Goal: Transaction & Acquisition: Purchase product/service

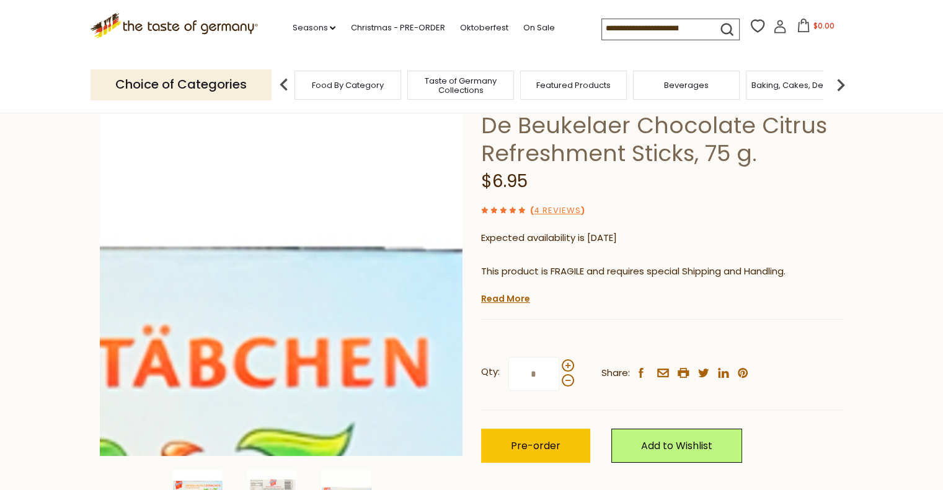
scroll to position [186, 0]
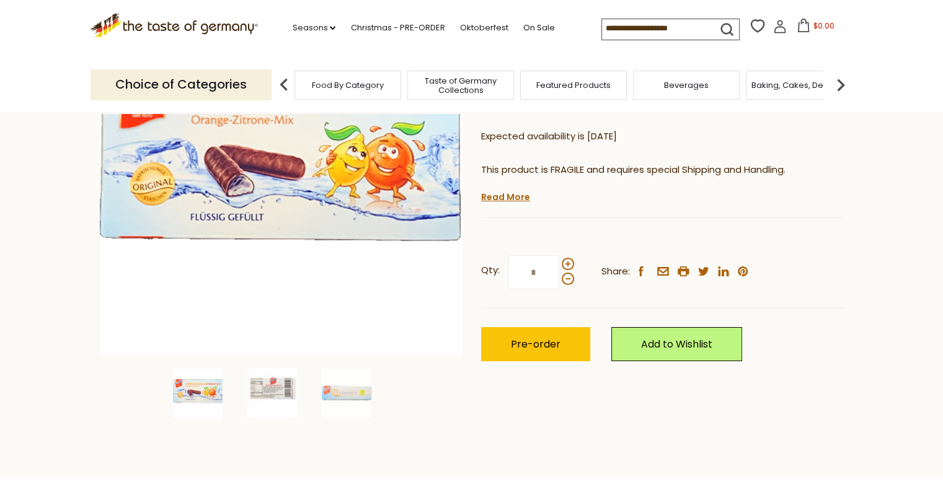
click at [261, 394] on img at bounding box center [272, 394] width 50 height 50
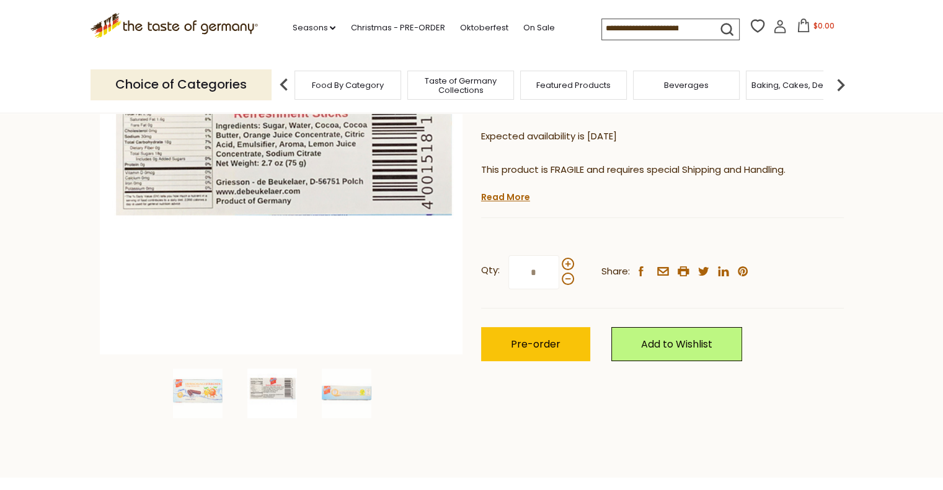
click at [314, 394] on div at bounding box center [280, 394] width 67 height 50
click at [325, 395] on img at bounding box center [347, 394] width 50 height 50
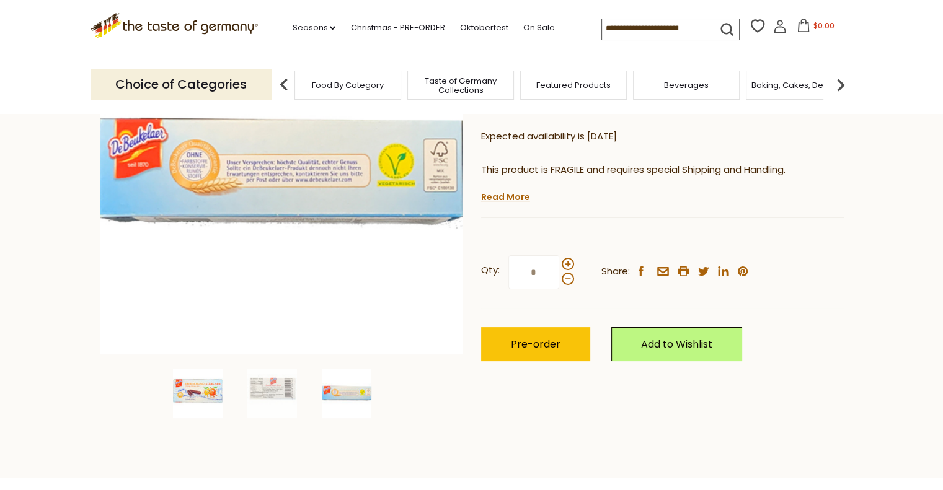
click at [195, 378] on img at bounding box center [198, 394] width 50 height 50
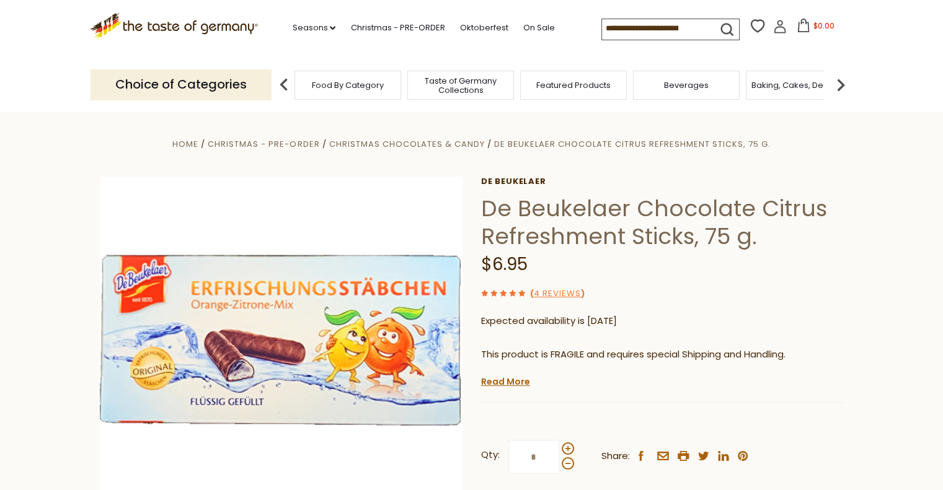
scroll to position [0, 0]
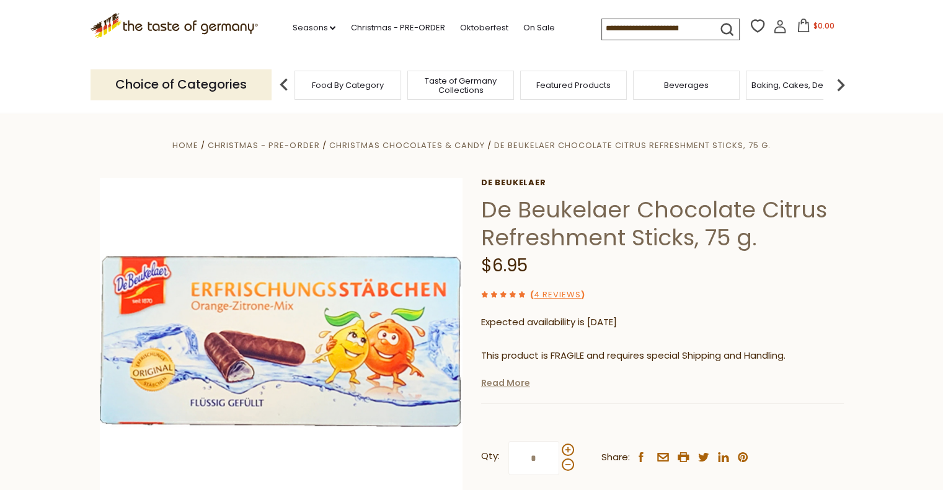
click at [503, 381] on link "Read More" at bounding box center [505, 383] width 49 height 12
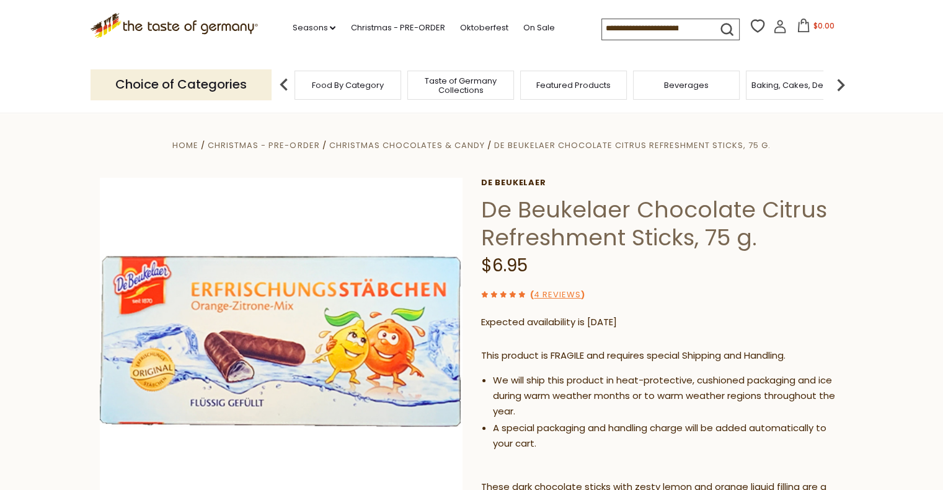
click at [617, 29] on input at bounding box center [654, 27] width 105 height 17
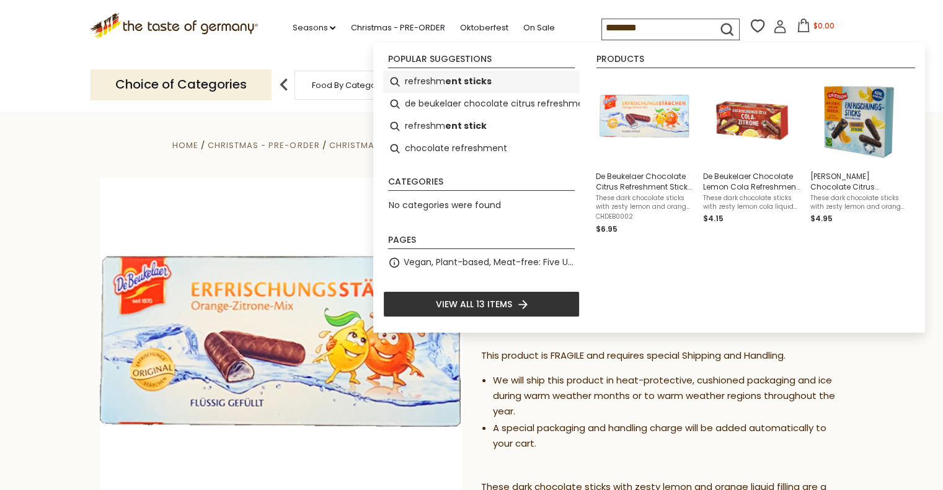
click at [429, 81] on li "refreshm ent sticks" at bounding box center [481, 82] width 196 height 22
type input "**********"
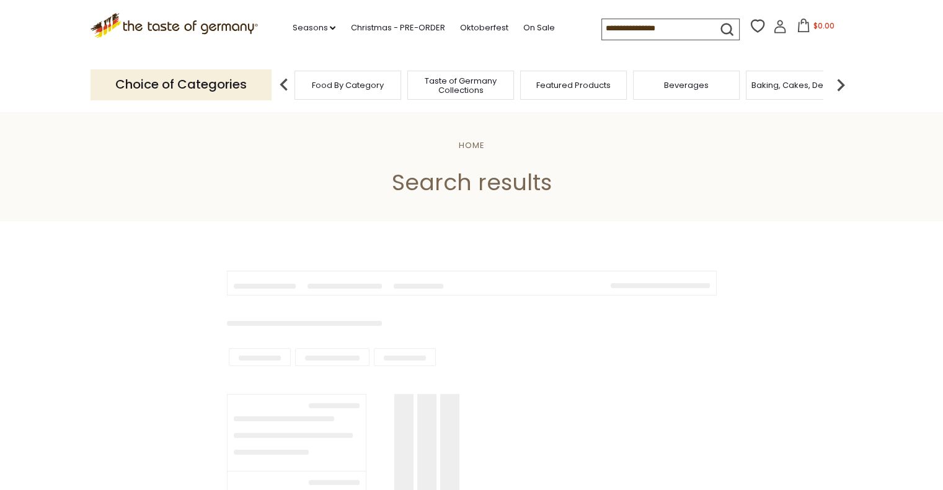
type input "**********"
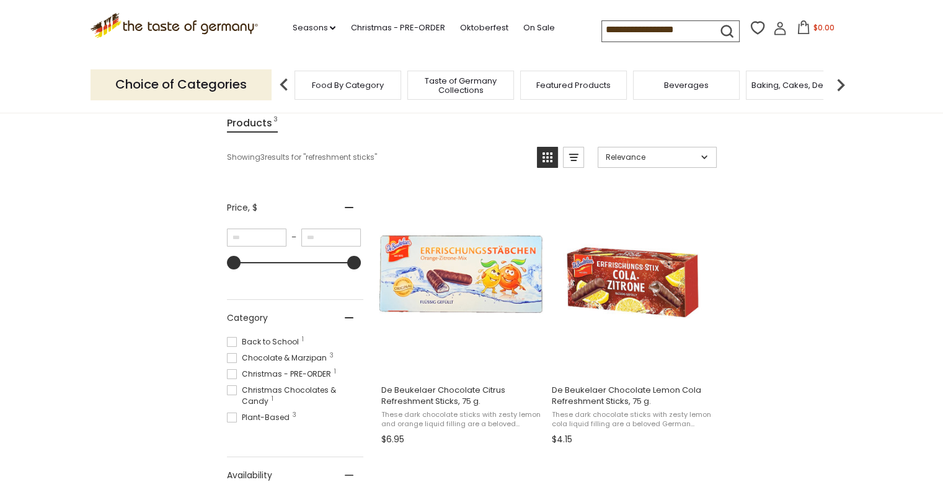
scroll to position [372, 0]
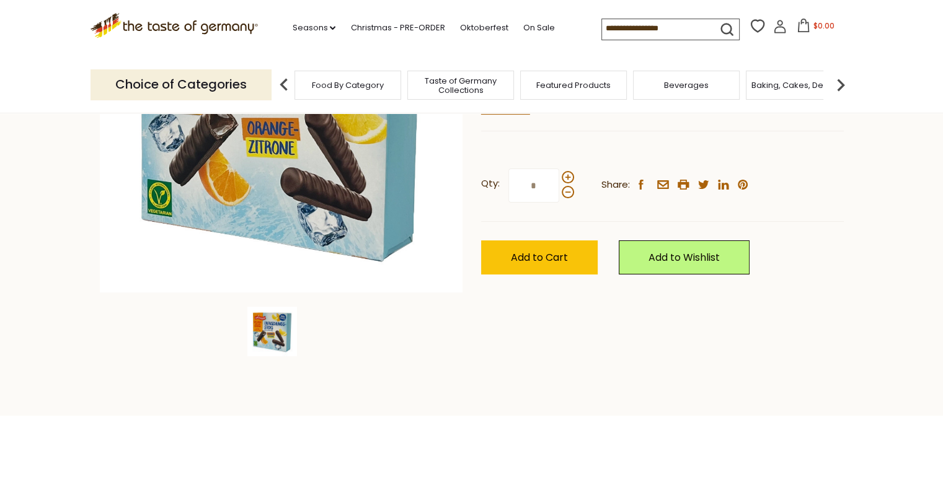
scroll to position [248, 0]
click at [535, 250] on button "Add to Cart" at bounding box center [539, 257] width 117 height 34
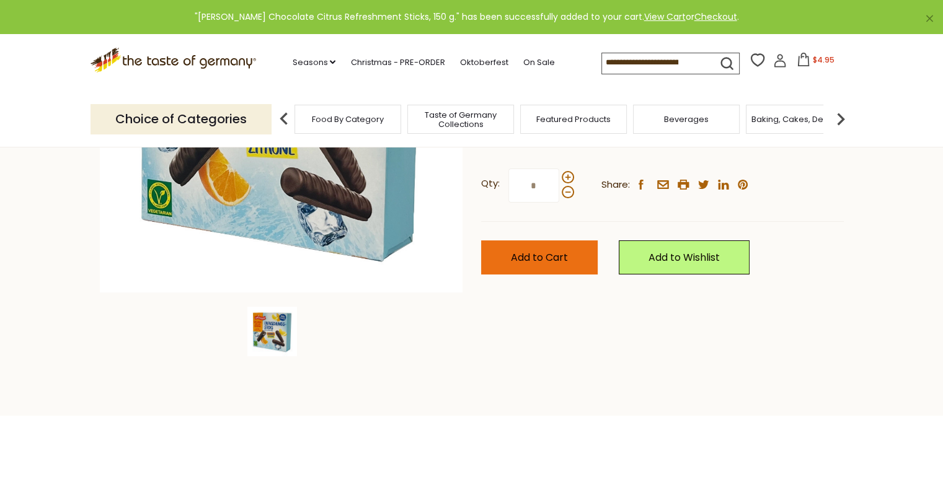
click at [553, 262] on span "Add to Cart" at bounding box center [539, 257] width 57 height 14
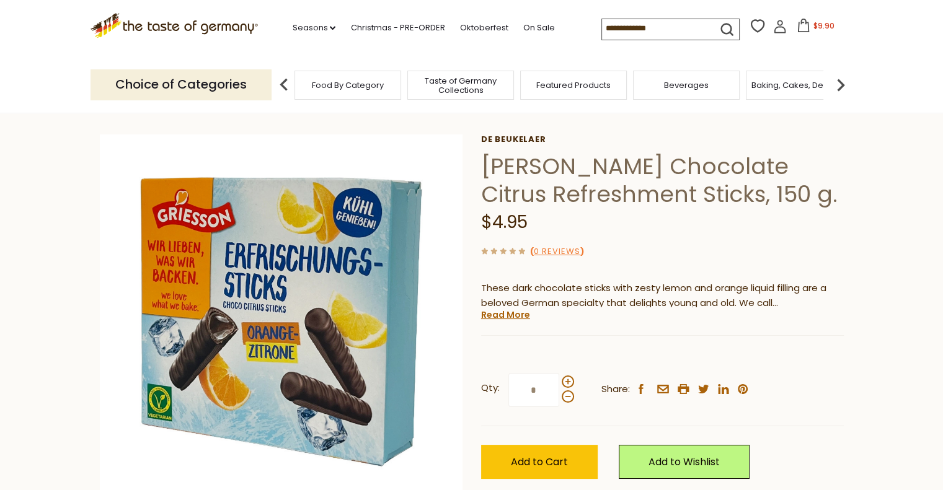
scroll to position [0, 0]
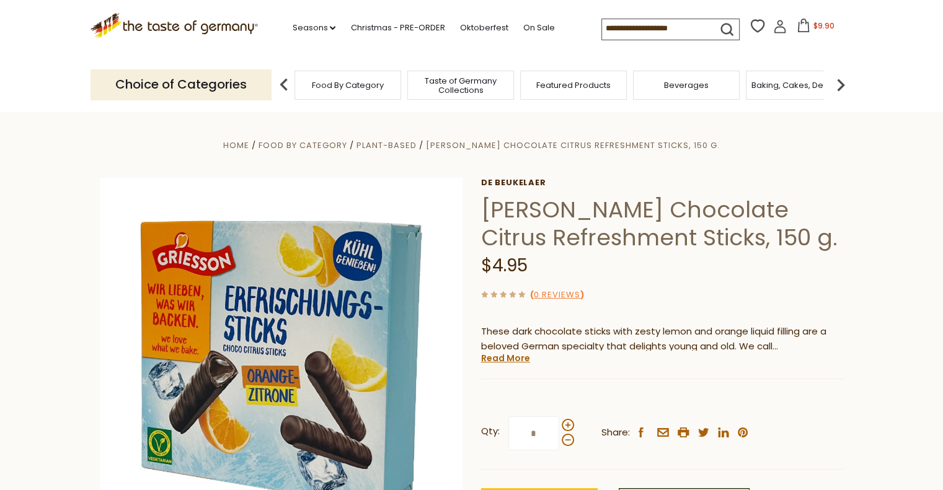
click at [796, 23] on icon at bounding box center [803, 26] width 14 height 14
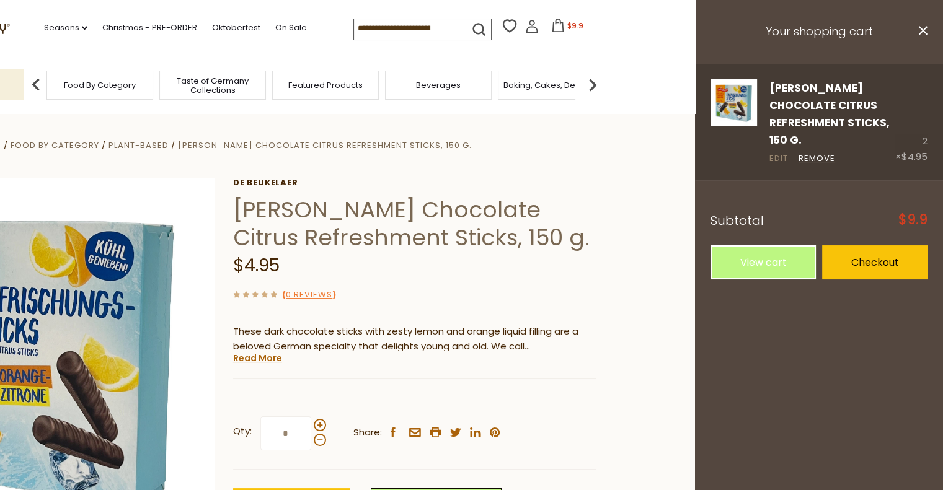
click at [776, 152] on link "Edit" at bounding box center [778, 158] width 19 height 13
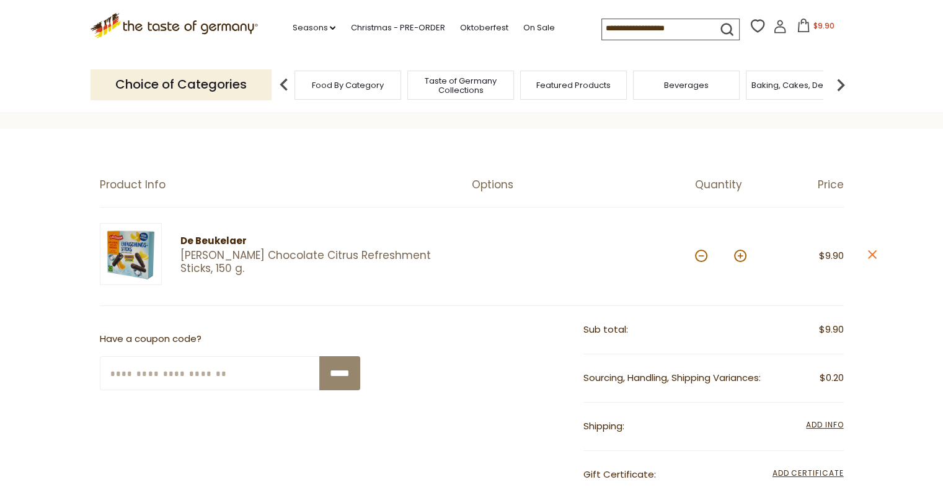
scroll to position [62, 0]
click at [703, 255] on button at bounding box center [701, 255] width 12 height 12
type input "*"
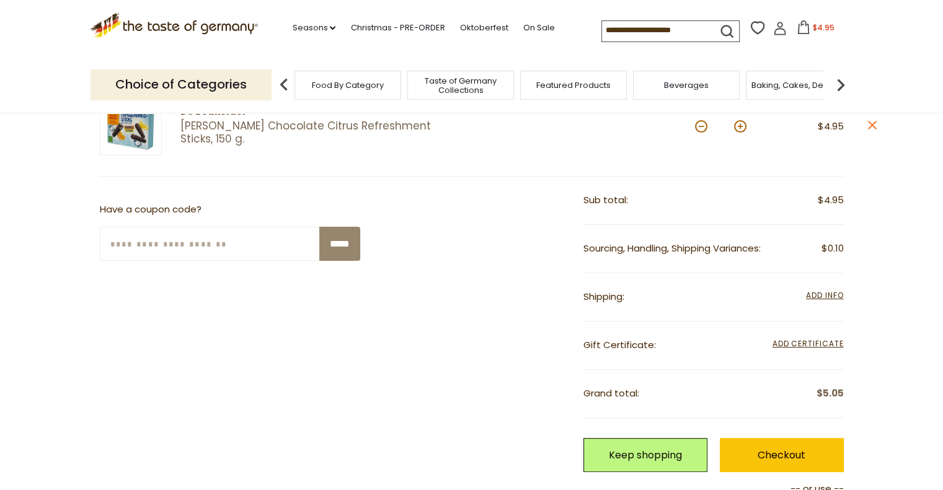
scroll to position [186, 0]
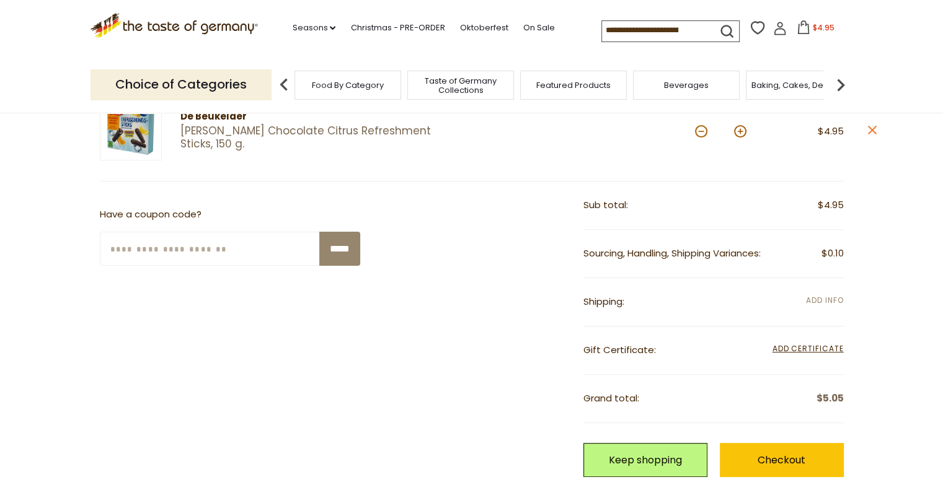
click at [824, 300] on span "Add Info" at bounding box center [824, 300] width 37 height 11
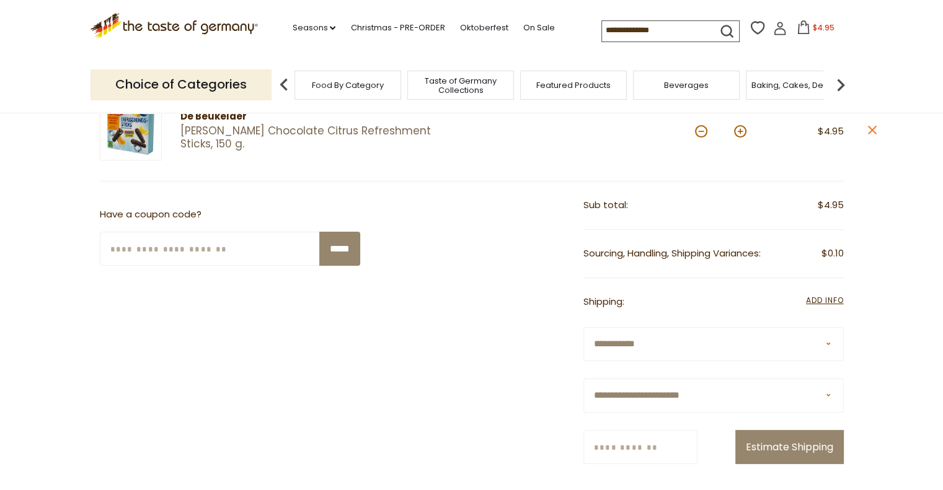
scroll to position [310, 0]
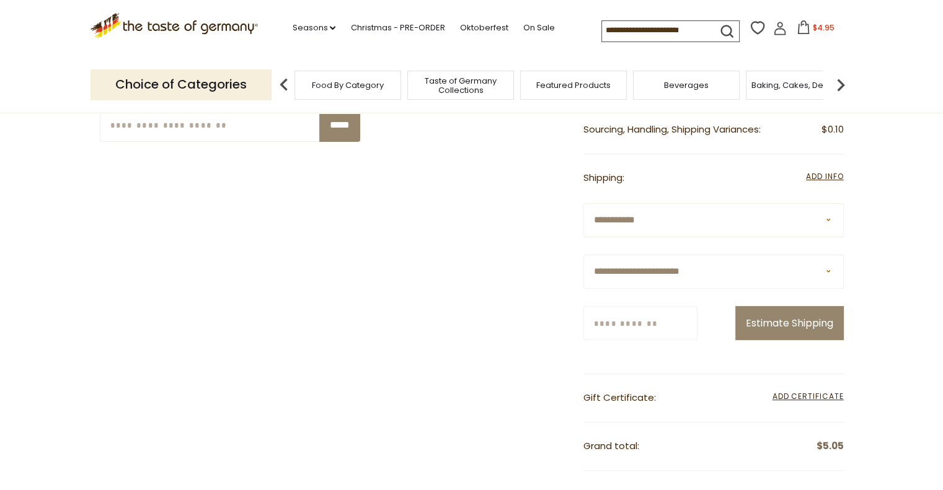
click at [755, 272] on select "**********" at bounding box center [713, 272] width 260 height 34
select select "***"
click at [583, 255] on select "**********" at bounding box center [713, 272] width 260 height 34
click at [678, 324] on input "Zip/Postcode" at bounding box center [640, 323] width 114 height 34
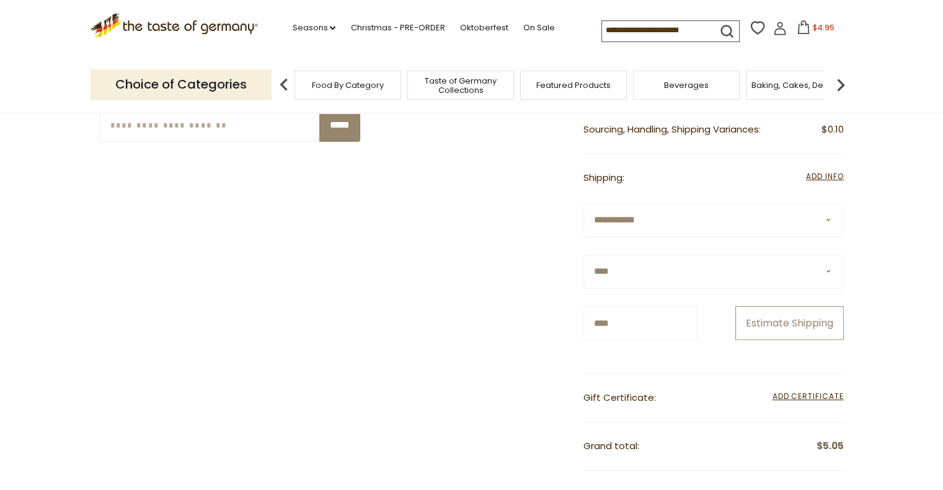
type input "****"
click at [765, 327] on button "Estimate Shipping" at bounding box center [789, 323] width 108 height 34
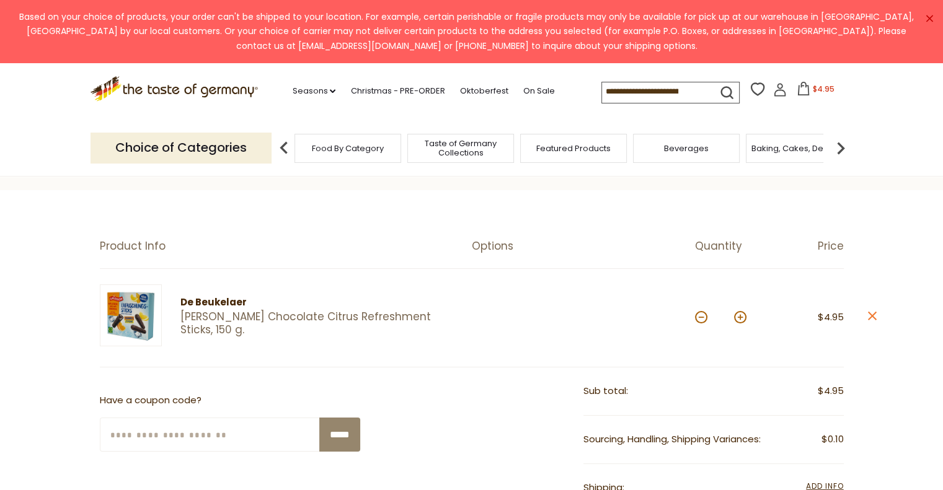
scroll to position [0, 0]
